Goal: Contribute content: Add original content to the website for others to see

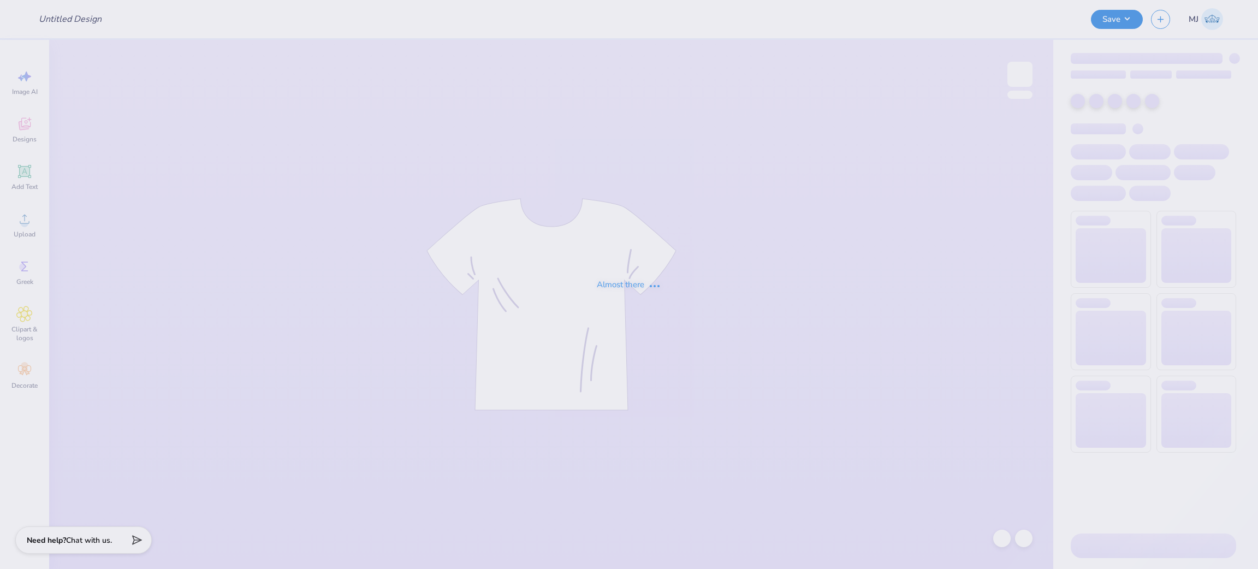
type input "theta merch"
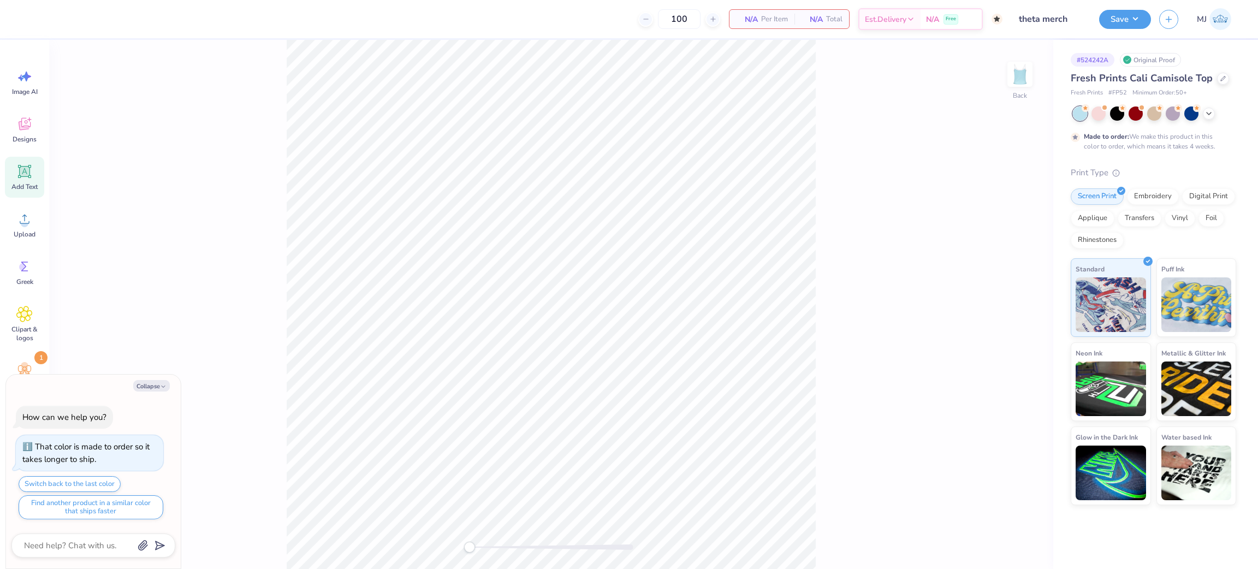
click at [35, 170] on div "Add Text" at bounding box center [24, 177] width 39 height 41
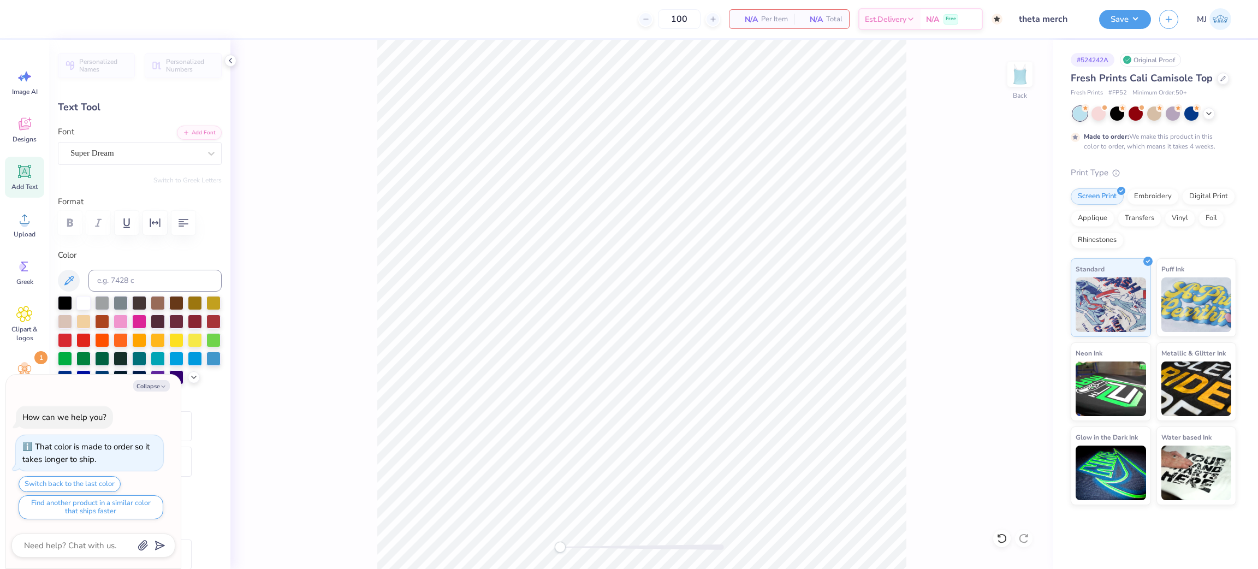
type textarea "x"
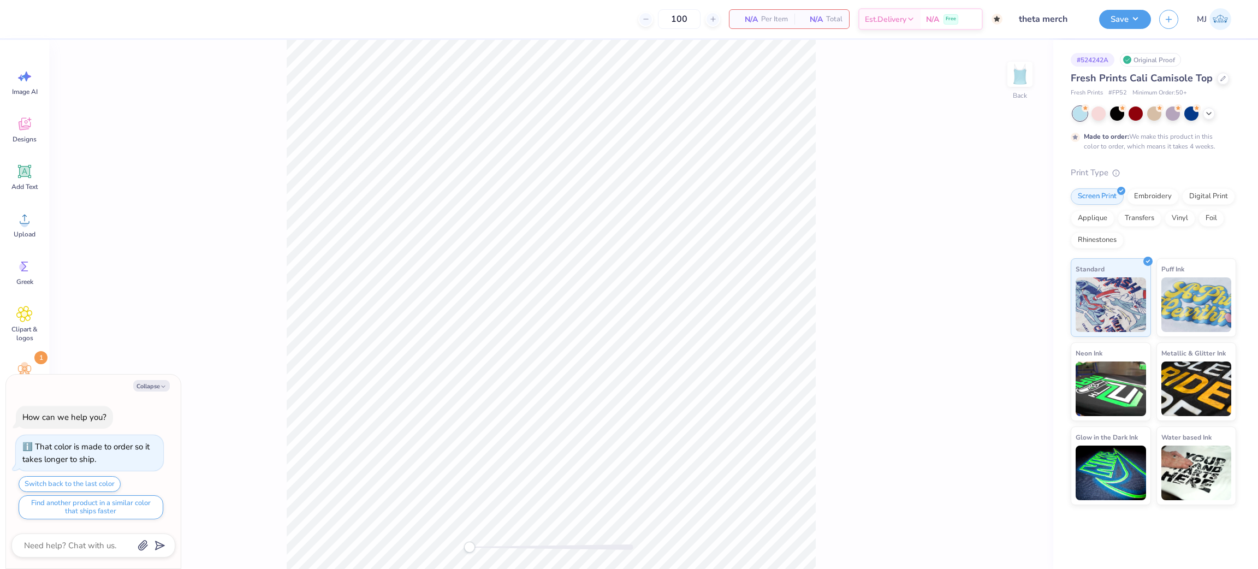
type textarea "x"
